Goal: Task Accomplishment & Management: Use online tool/utility

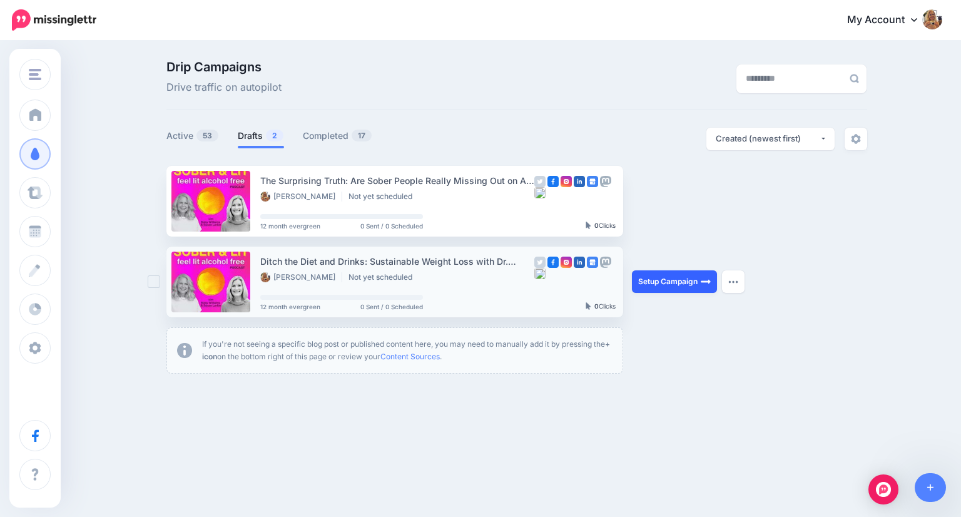
click at [660, 278] on link "Setup Campaign" at bounding box center [674, 281] width 85 height 23
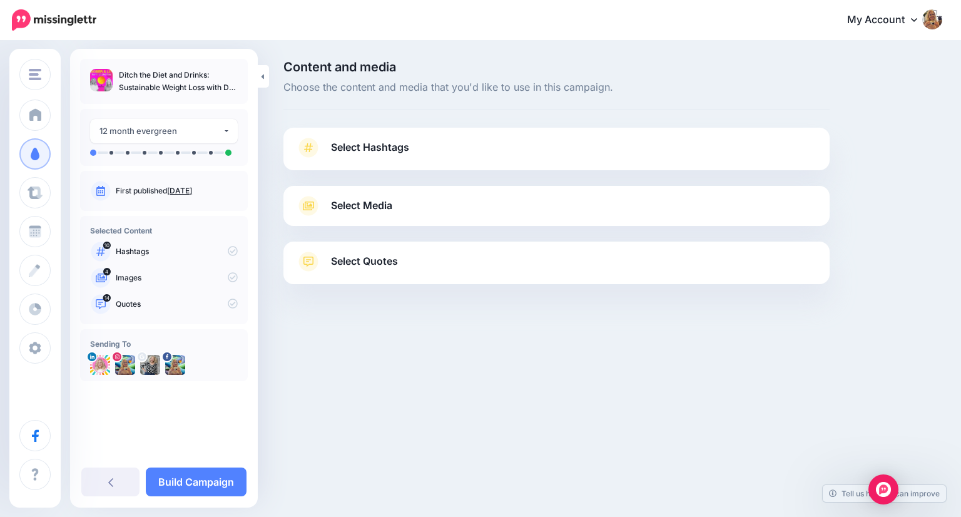
click at [372, 148] on span "Select Hashtags" at bounding box center [370, 147] width 78 height 17
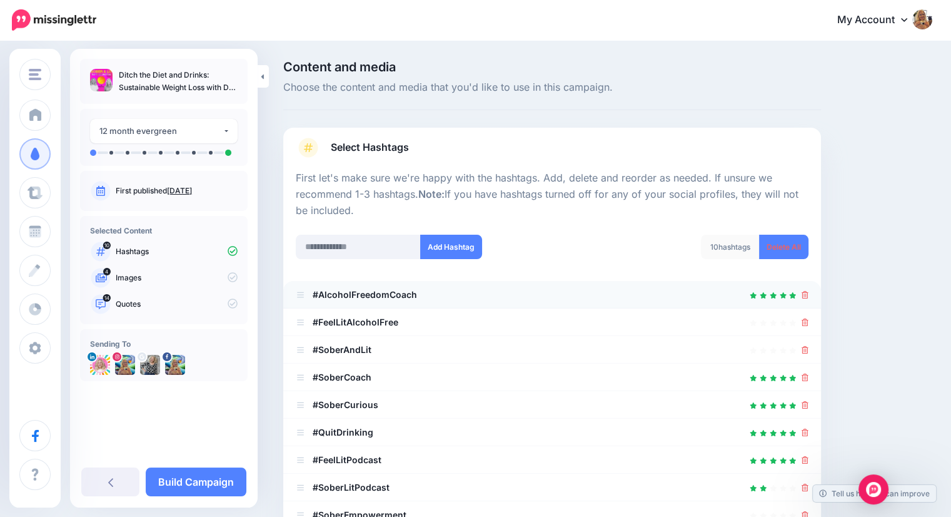
scroll to position [125, 0]
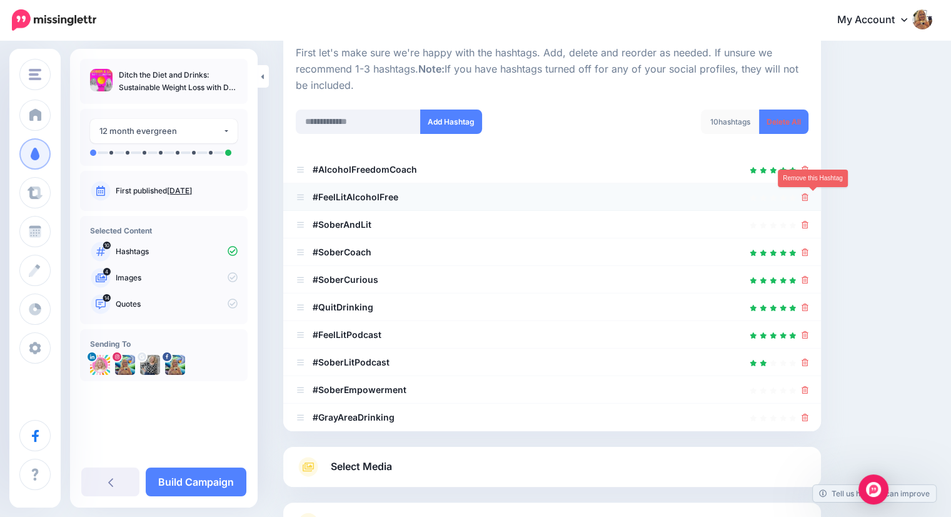
click at [809, 196] on icon at bounding box center [805, 197] width 7 height 8
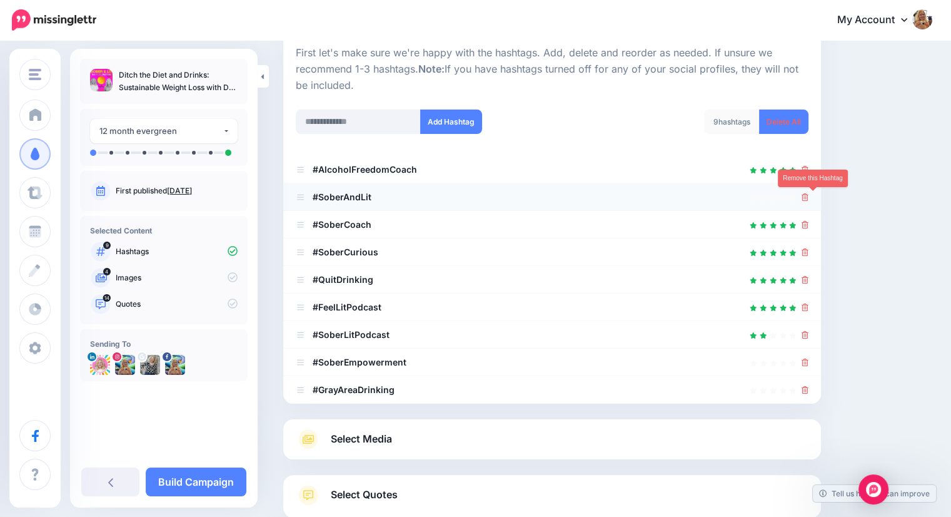
click at [809, 198] on icon at bounding box center [805, 197] width 7 height 8
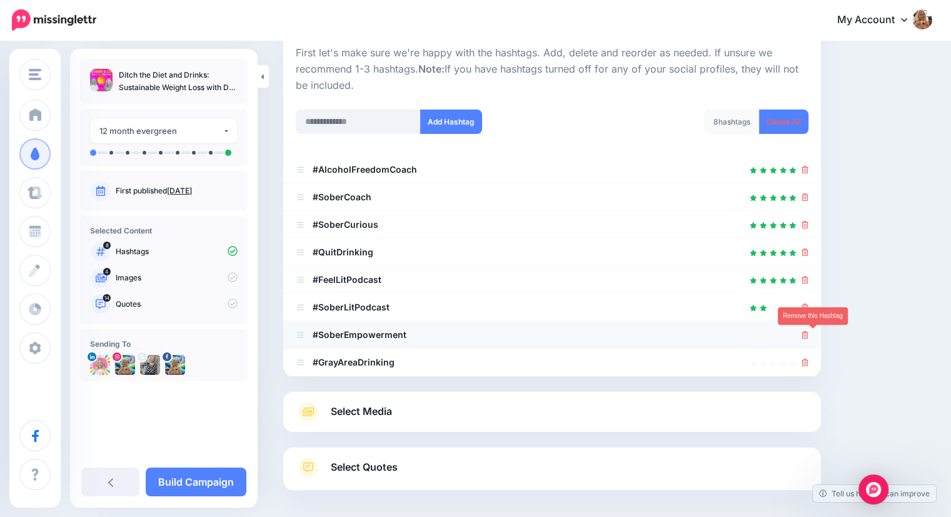
click at [809, 333] on icon at bounding box center [805, 335] width 7 height 8
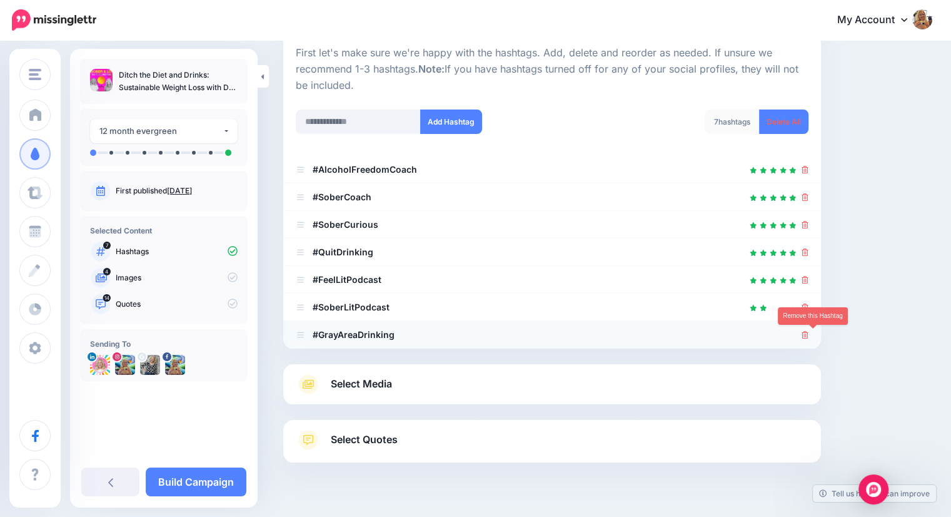
click at [809, 335] on icon at bounding box center [805, 335] width 7 height 8
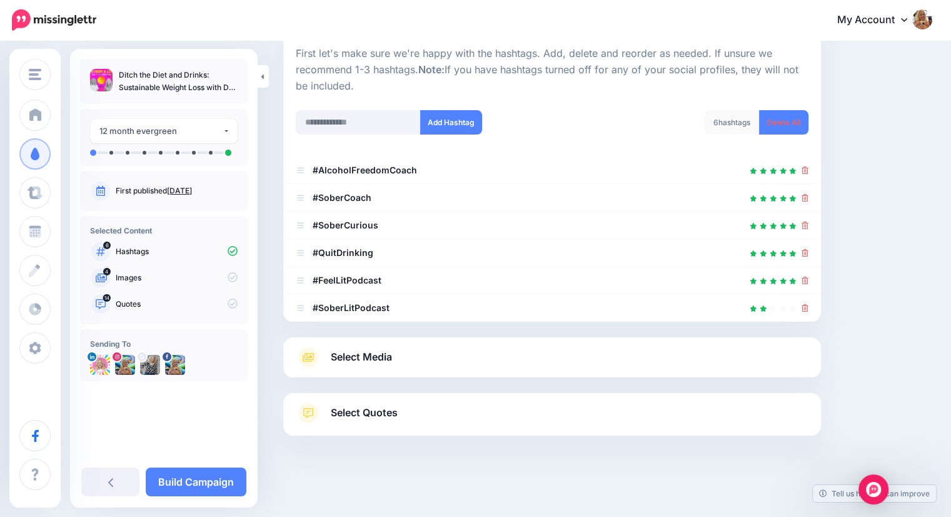
scroll to position [124, 0]
click at [378, 355] on span "Select Media" at bounding box center [361, 356] width 61 height 17
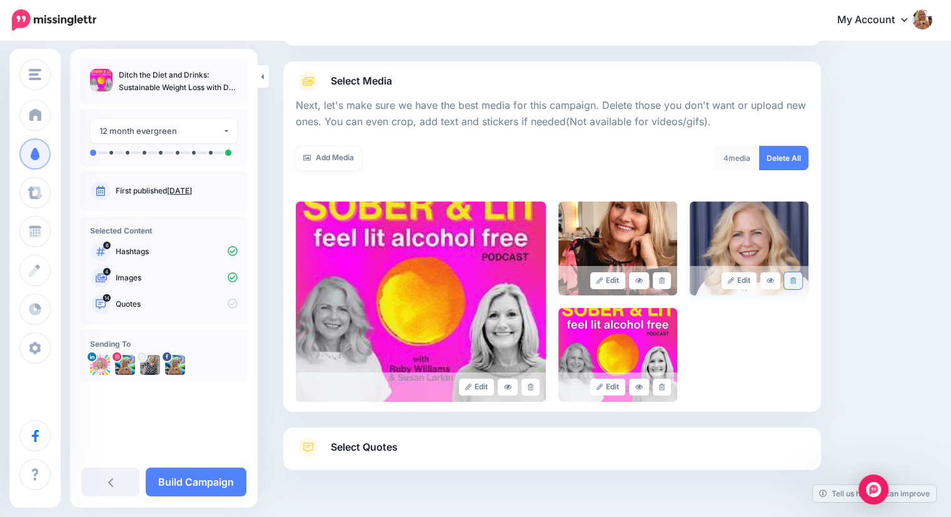
click at [796, 278] on icon at bounding box center [794, 280] width 6 height 7
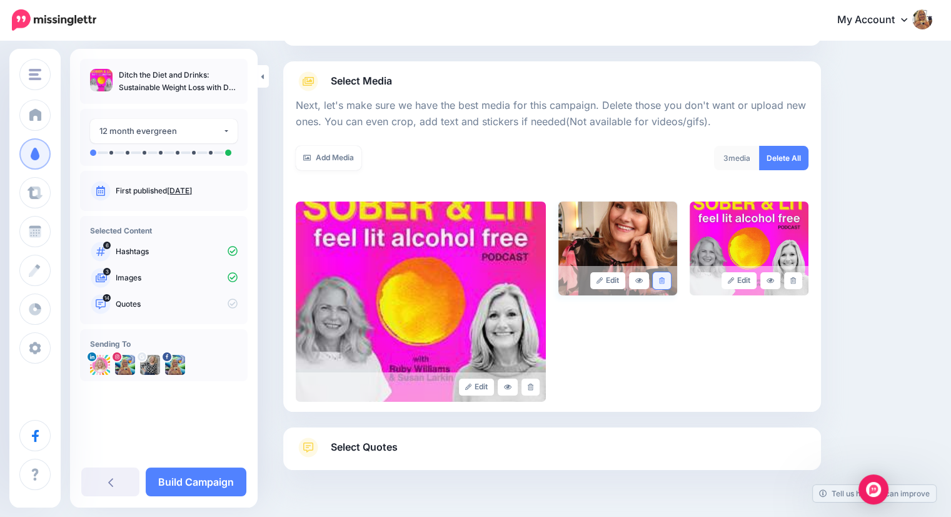
click at [665, 281] on icon at bounding box center [662, 280] width 6 height 7
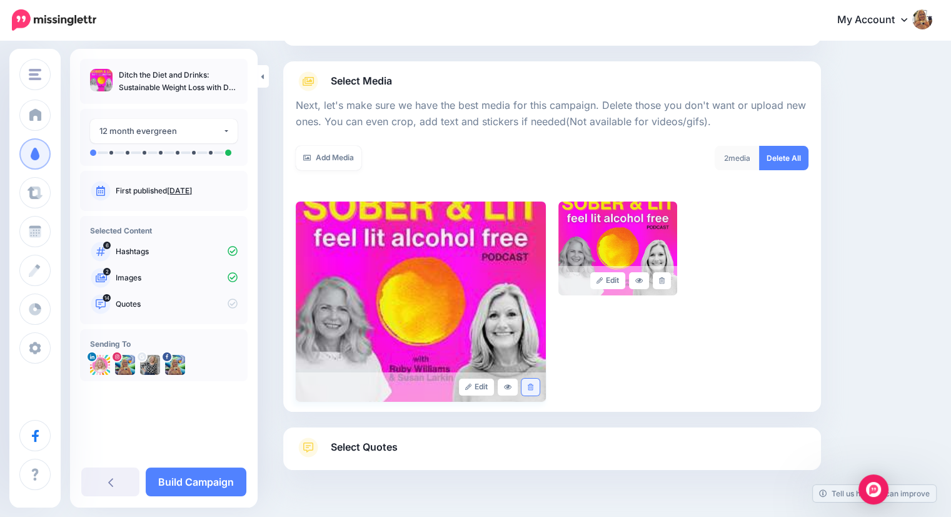
click at [534, 386] on icon at bounding box center [531, 386] width 6 height 7
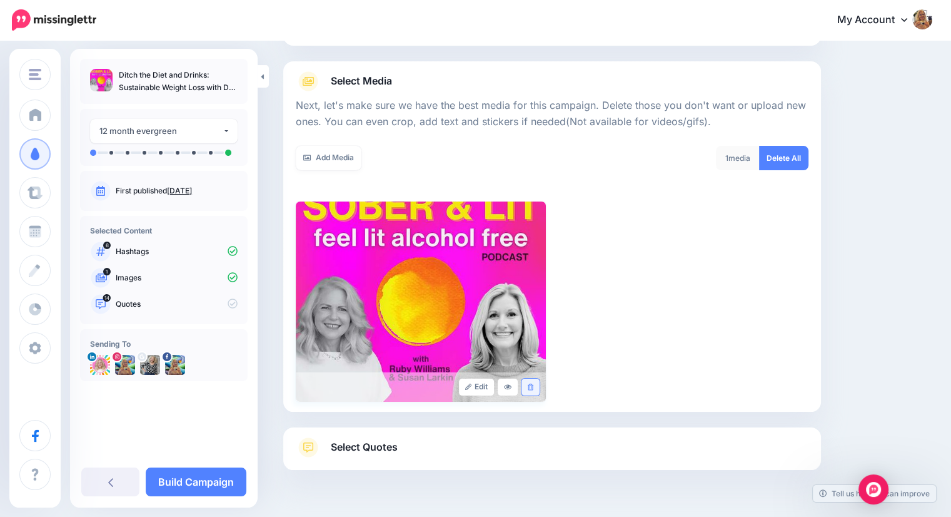
click at [534, 386] on icon at bounding box center [531, 386] width 6 height 7
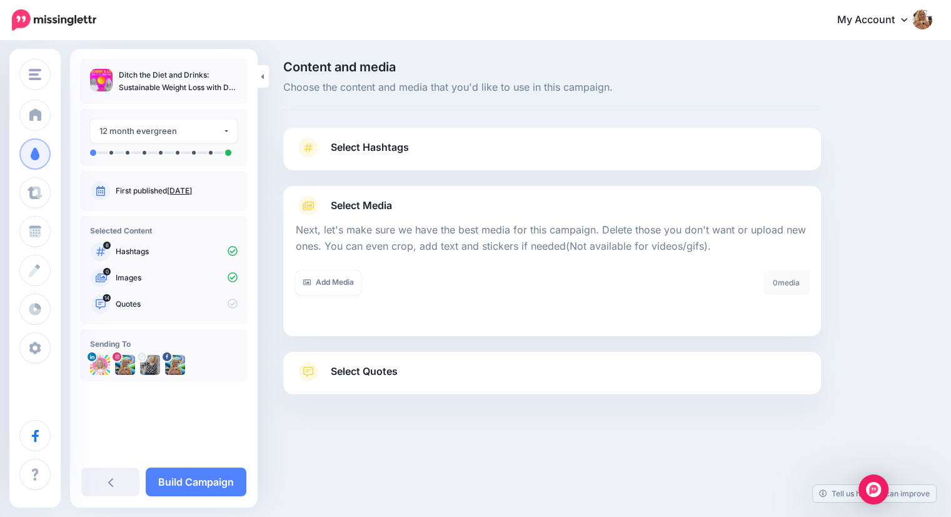
scroll to position [0, 0]
click at [338, 284] on link "Add Media" at bounding box center [329, 282] width 66 height 24
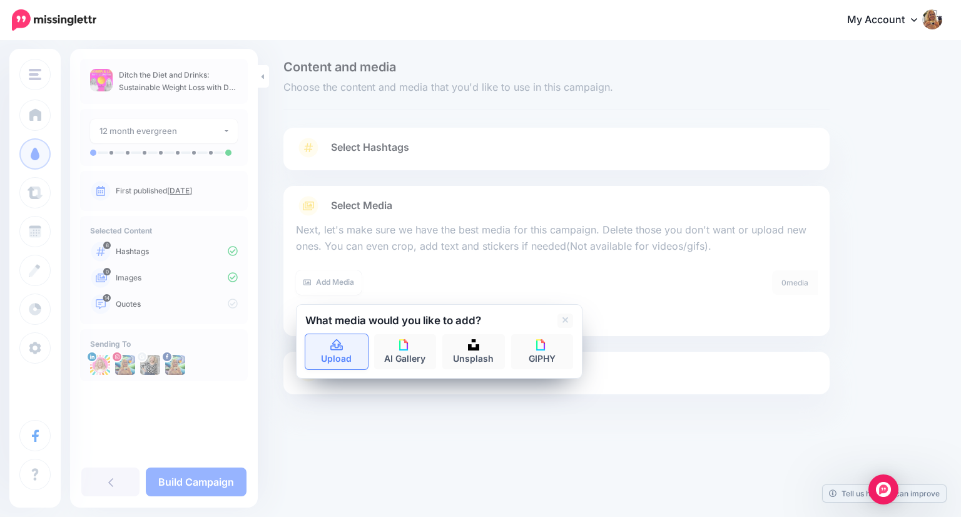
click at [335, 347] on icon at bounding box center [336, 344] width 13 height 11
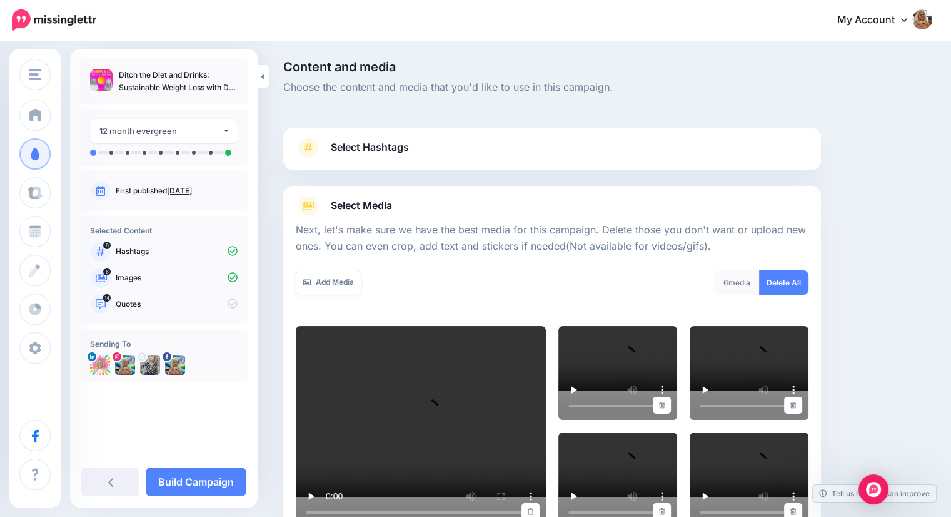
scroll to position [265, 0]
